Goal: Transaction & Acquisition: Purchase product/service

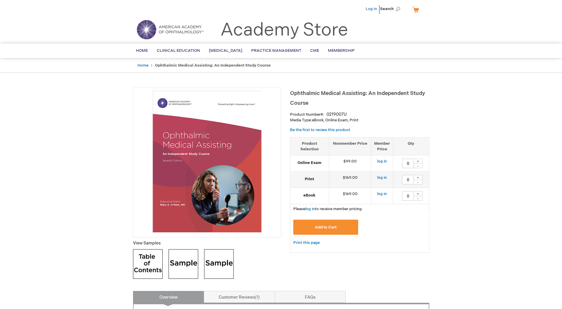
click at [373, 8] on link "Log In" at bounding box center [371, 9] width 12 height 5
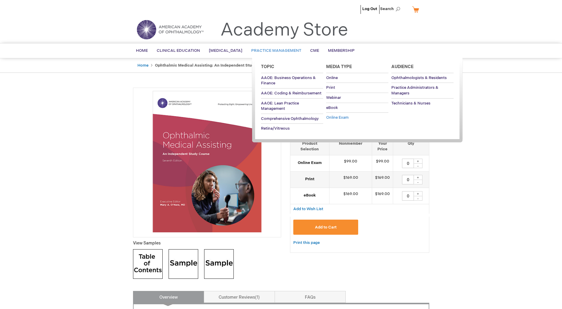
click at [331, 115] on span "Online Exam" at bounding box center [337, 117] width 23 height 5
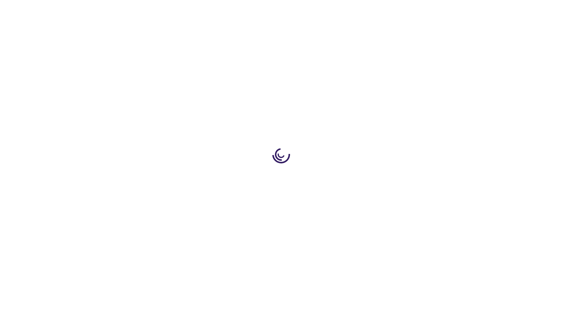
type input "0"
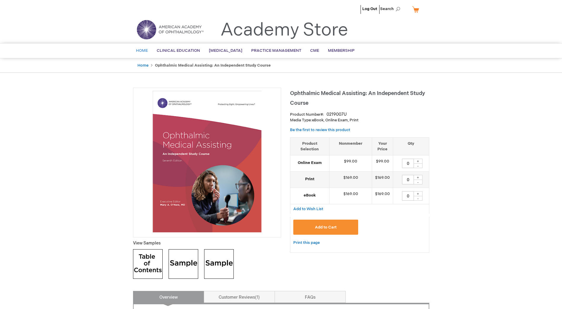
click at [142, 53] on link "Home" at bounding box center [141, 51] width 21 height 15
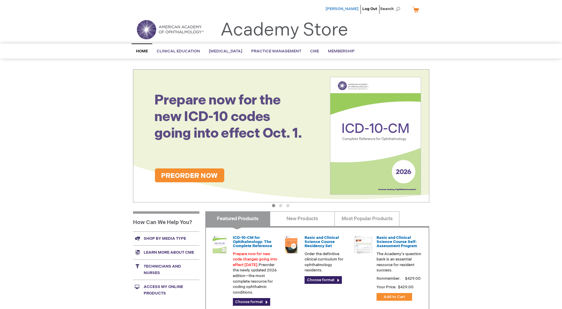
click at [357, 9] on span "Lindsey Pfaff" at bounding box center [341, 9] width 33 height 5
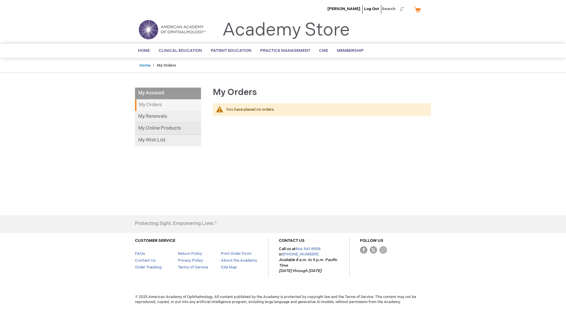
click at [177, 128] on link "My Online Products" at bounding box center [168, 129] width 66 height 12
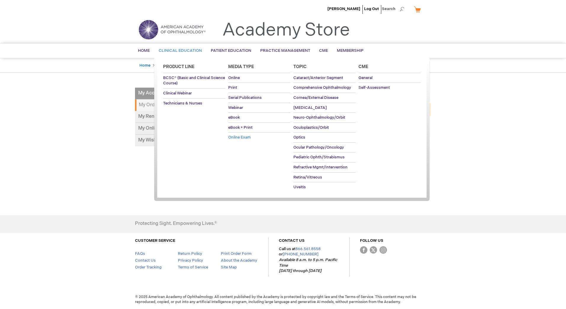
click at [246, 137] on span "Online Exam" at bounding box center [239, 137] width 23 height 5
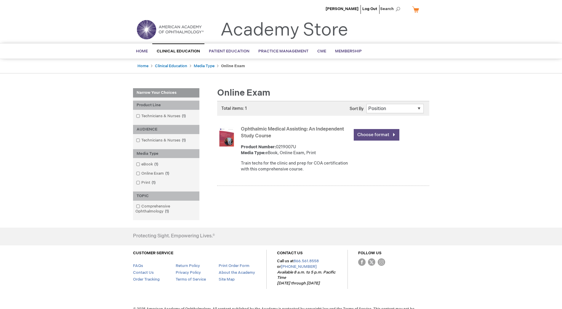
click at [373, 134] on link "Choose format" at bounding box center [377, 135] width 46 height 12
click at [167, 174] on span "1 item" at bounding box center [167, 173] width 7 height 5
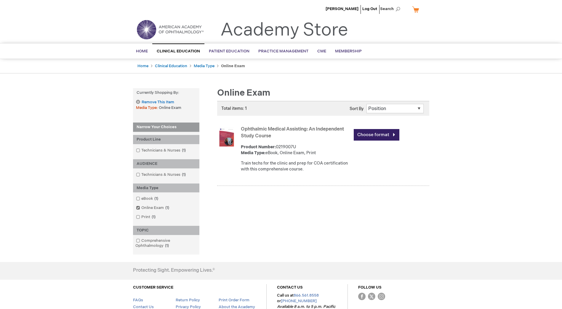
click at [415, 9] on link "My Cart" at bounding box center [418, 9] width 14 height 10
click at [346, 7] on span "[PERSON_NAME]" at bounding box center [341, 9] width 33 height 5
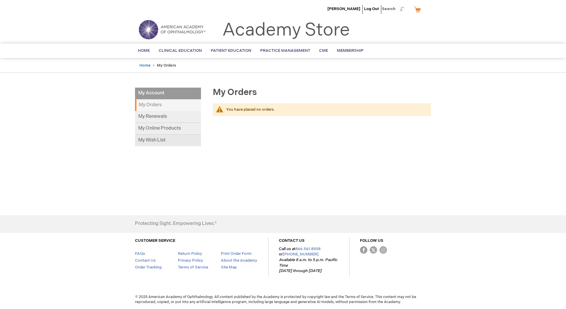
click at [152, 139] on link "My Wish List" at bounding box center [168, 141] width 66 height 12
click at [171, 126] on link "My Online Products" at bounding box center [168, 129] width 66 height 12
